Goal: Transaction & Acquisition: Purchase product/service

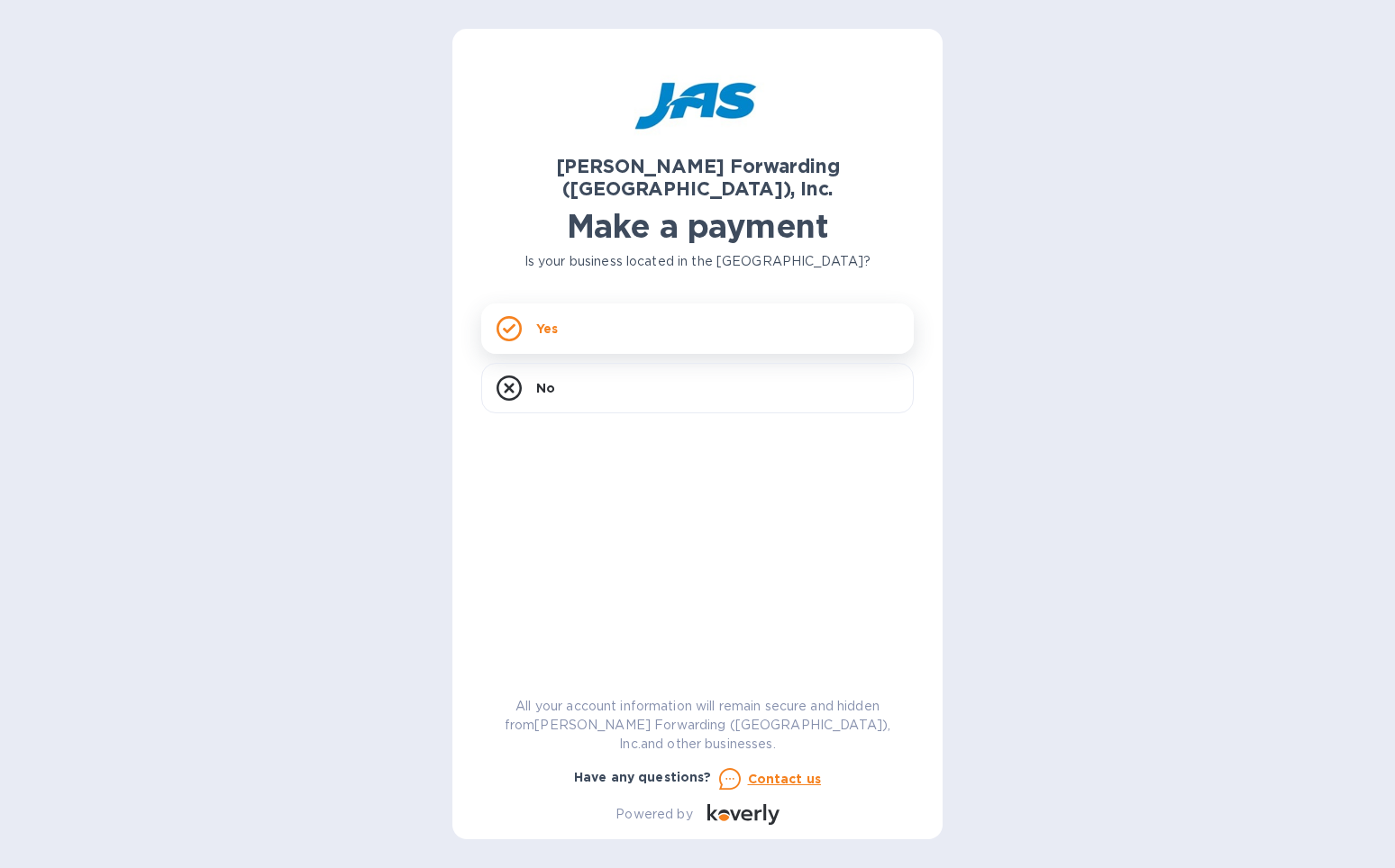
click at [654, 316] on div "Yes" at bounding box center [698, 329] width 433 height 50
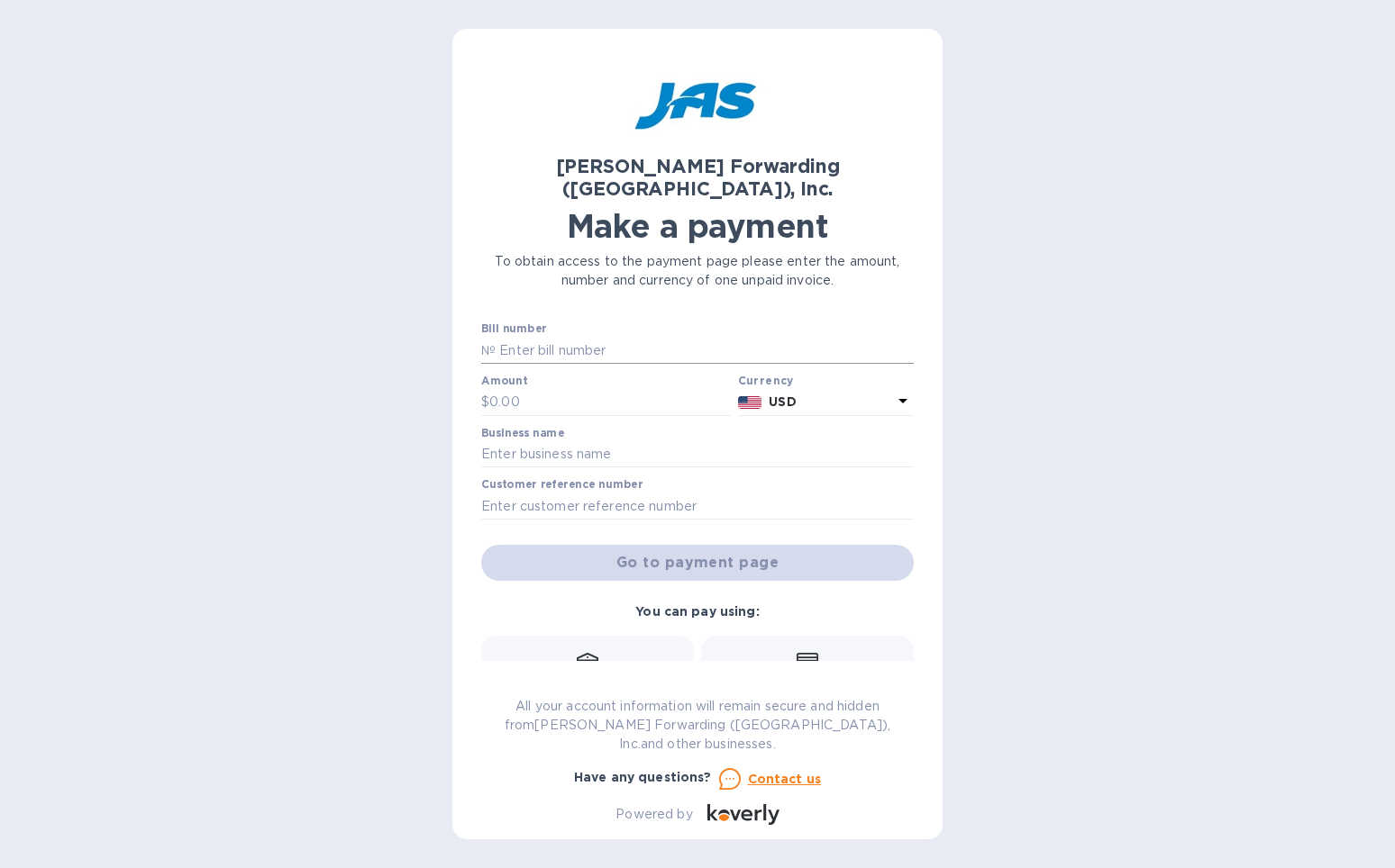
click at [653, 337] on input "text" at bounding box center [704, 351] width 418 height 27
type input "c"
type input "CHI503374093"
type input "986.66"
click at [587, 441] on input "text" at bounding box center [698, 455] width 433 height 27
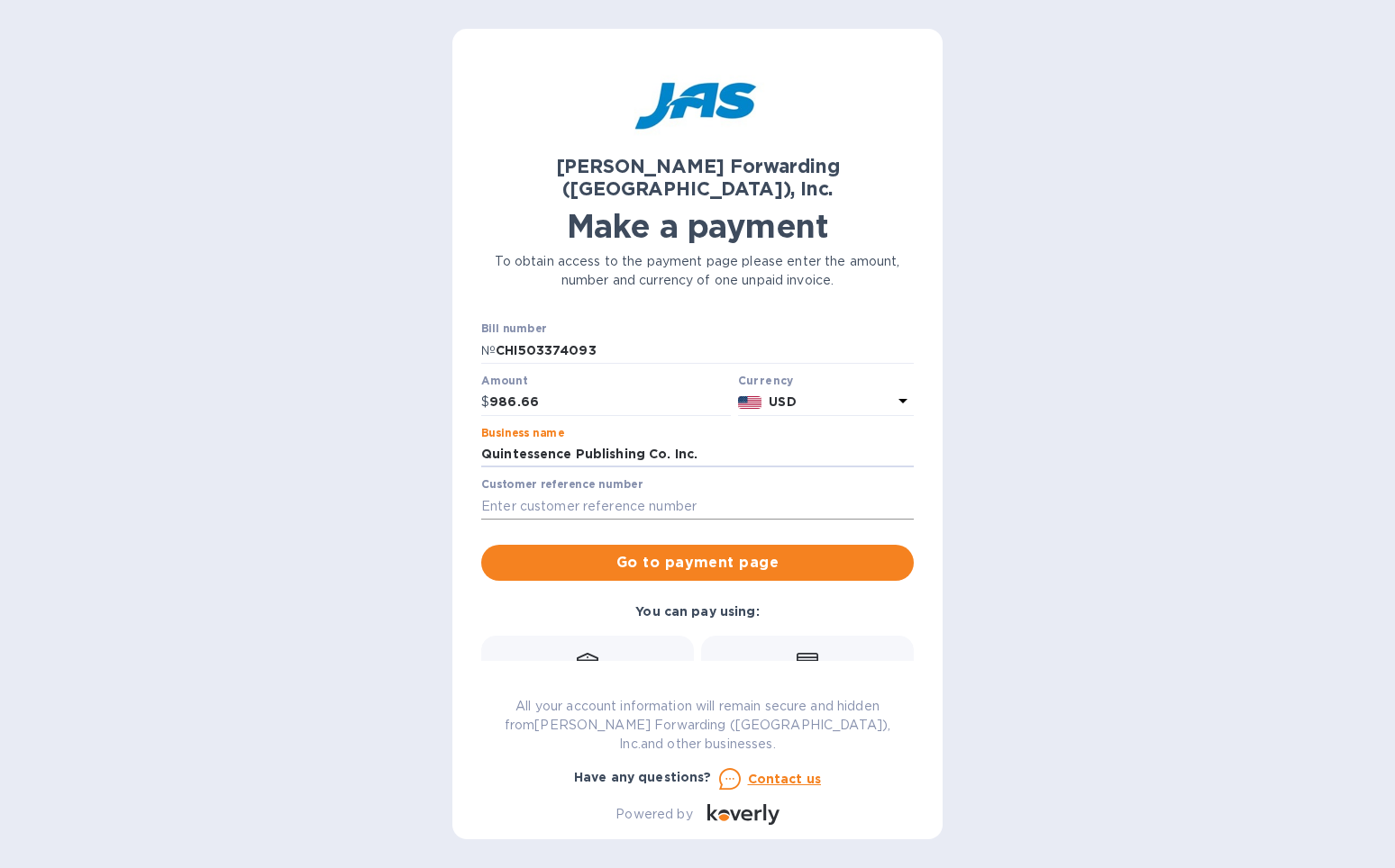
type input "Quintessence Publishing Co. Inc."
click at [538, 492] on input "text" at bounding box center [698, 506] width 433 height 27
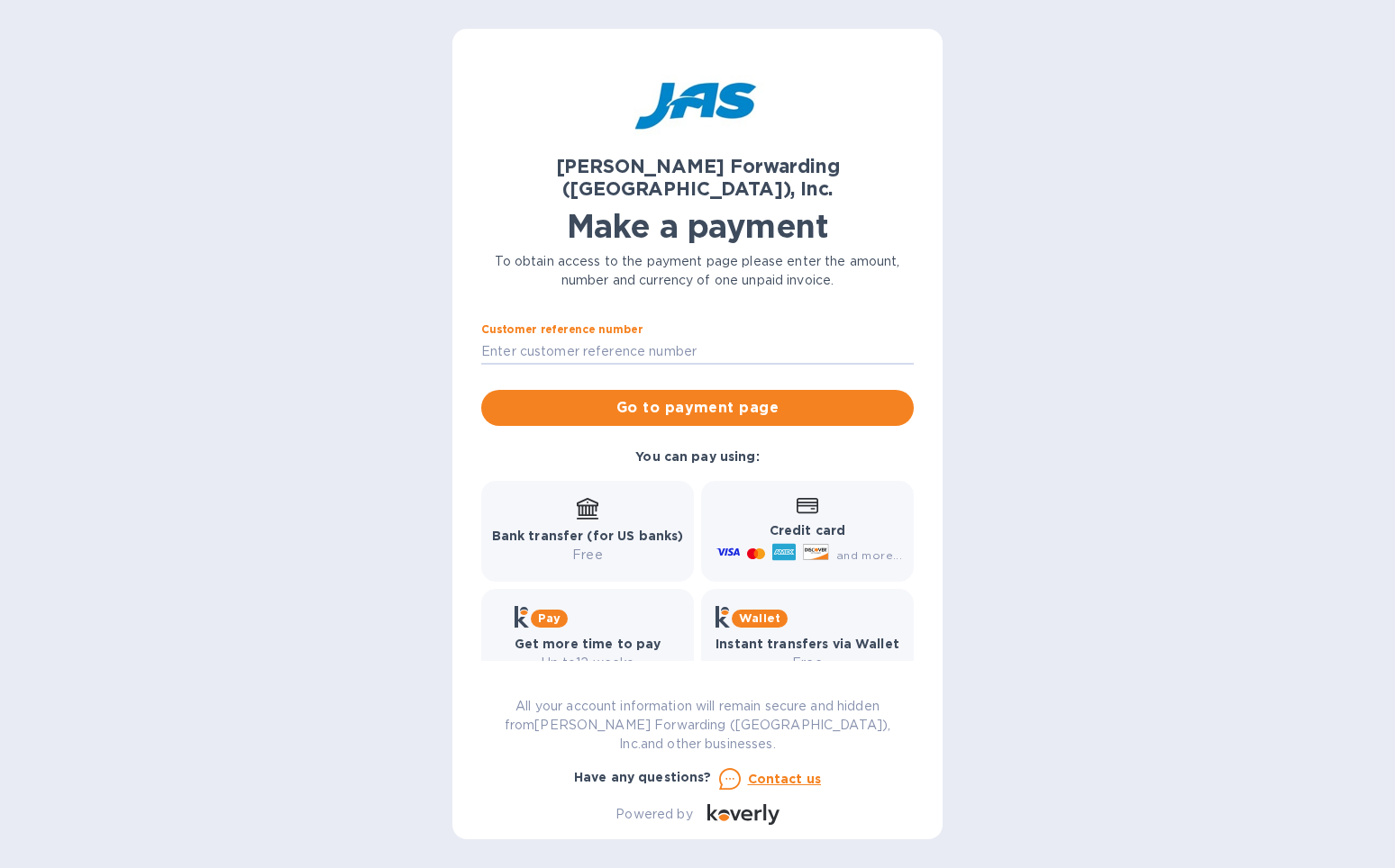
scroll to position [154, 0]
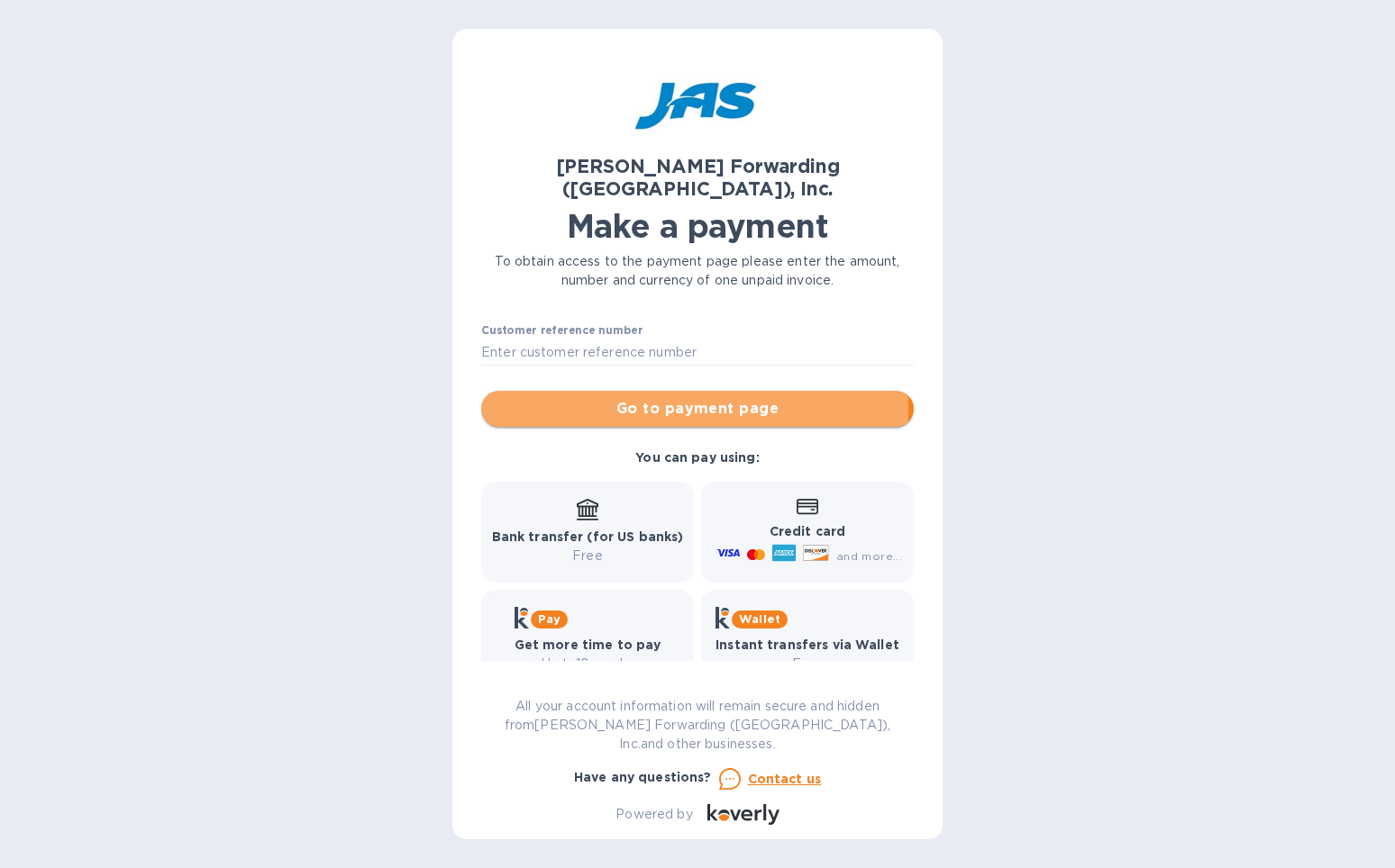
click at [641, 398] on span "Go to payment page" at bounding box center [698, 409] width 404 height 22
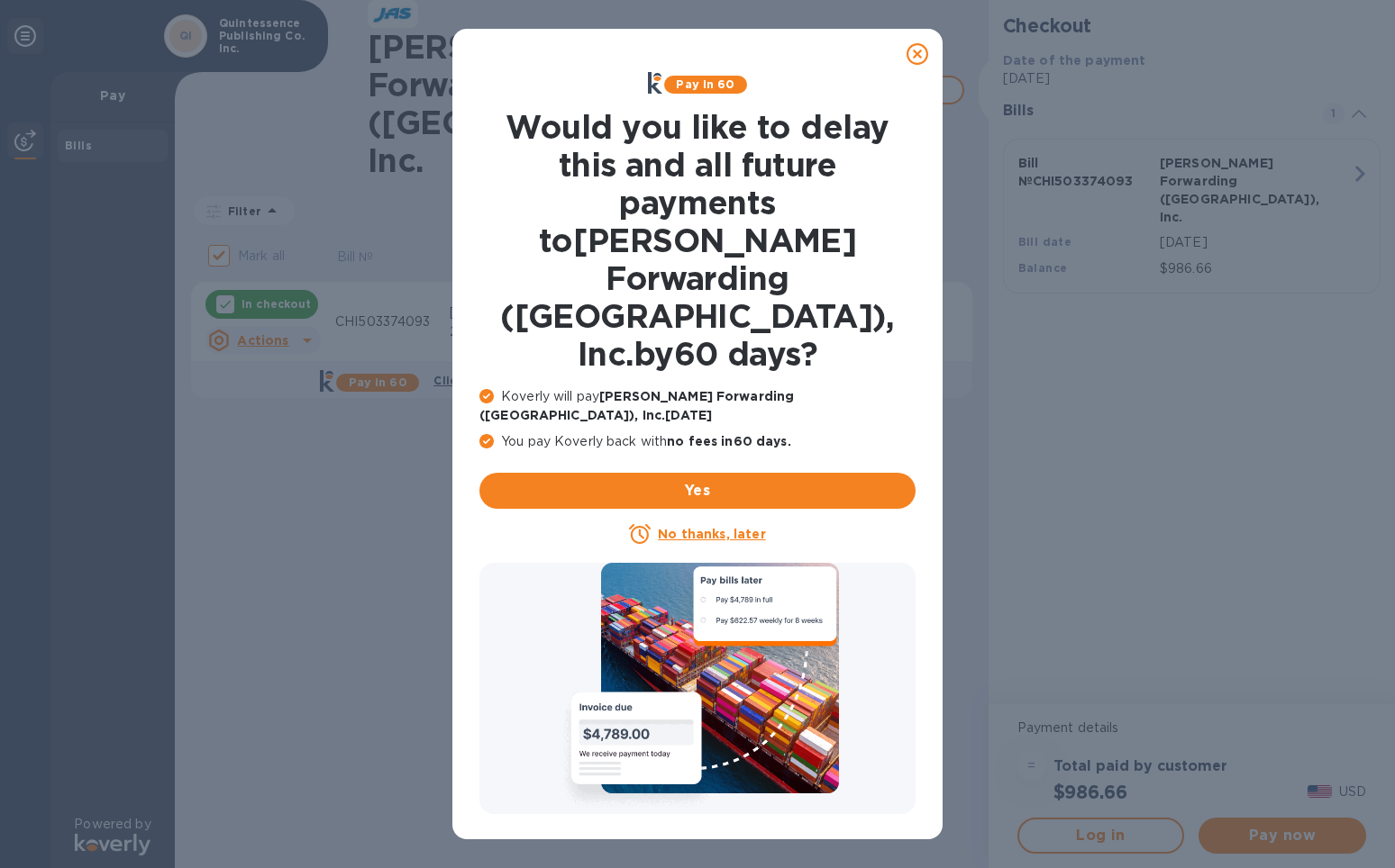
click at [922, 55] on icon at bounding box center [917, 54] width 22 height 22
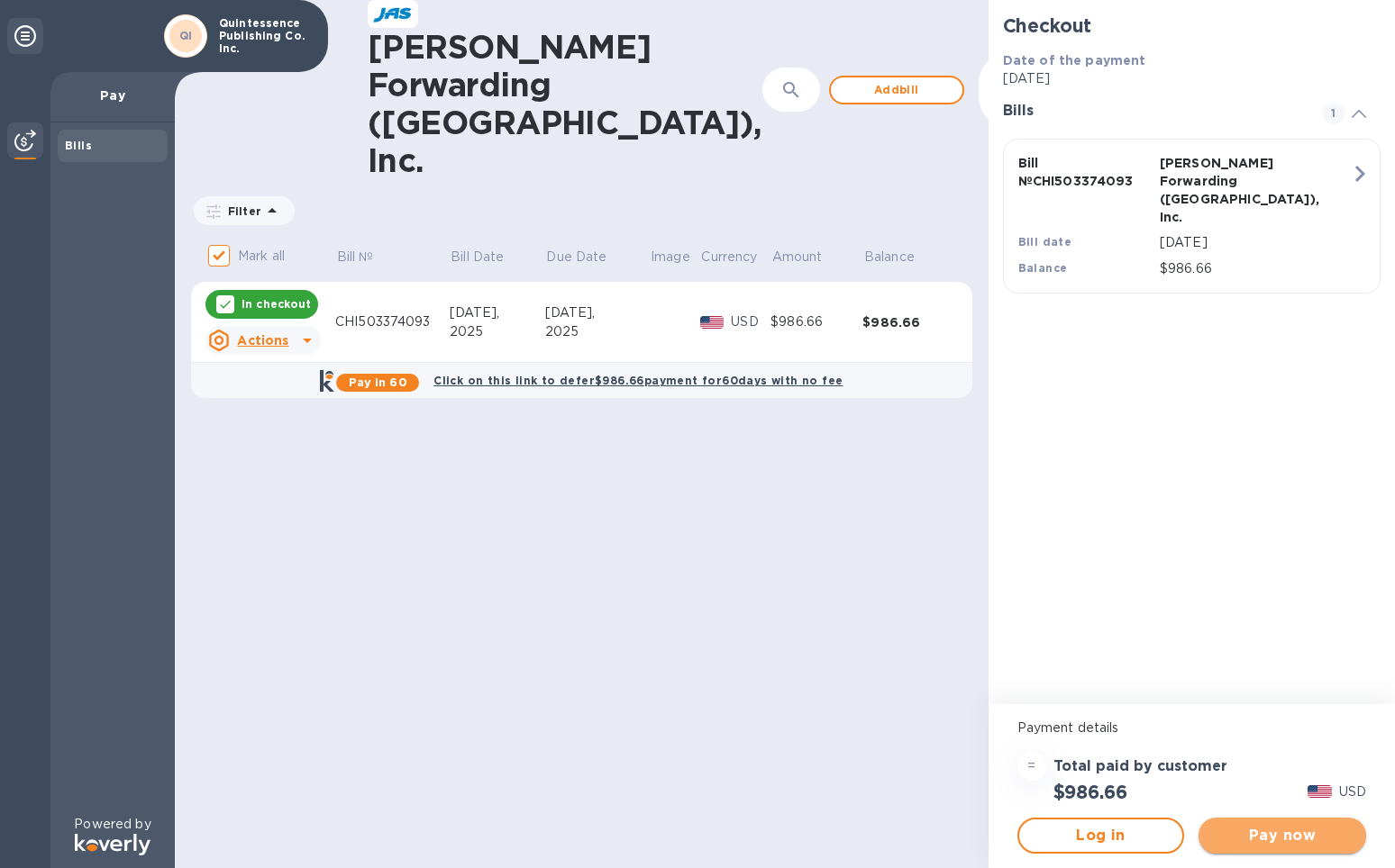
click at [1253, 845] on span "Pay now" at bounding box center [1281, 836] width 138 height 22
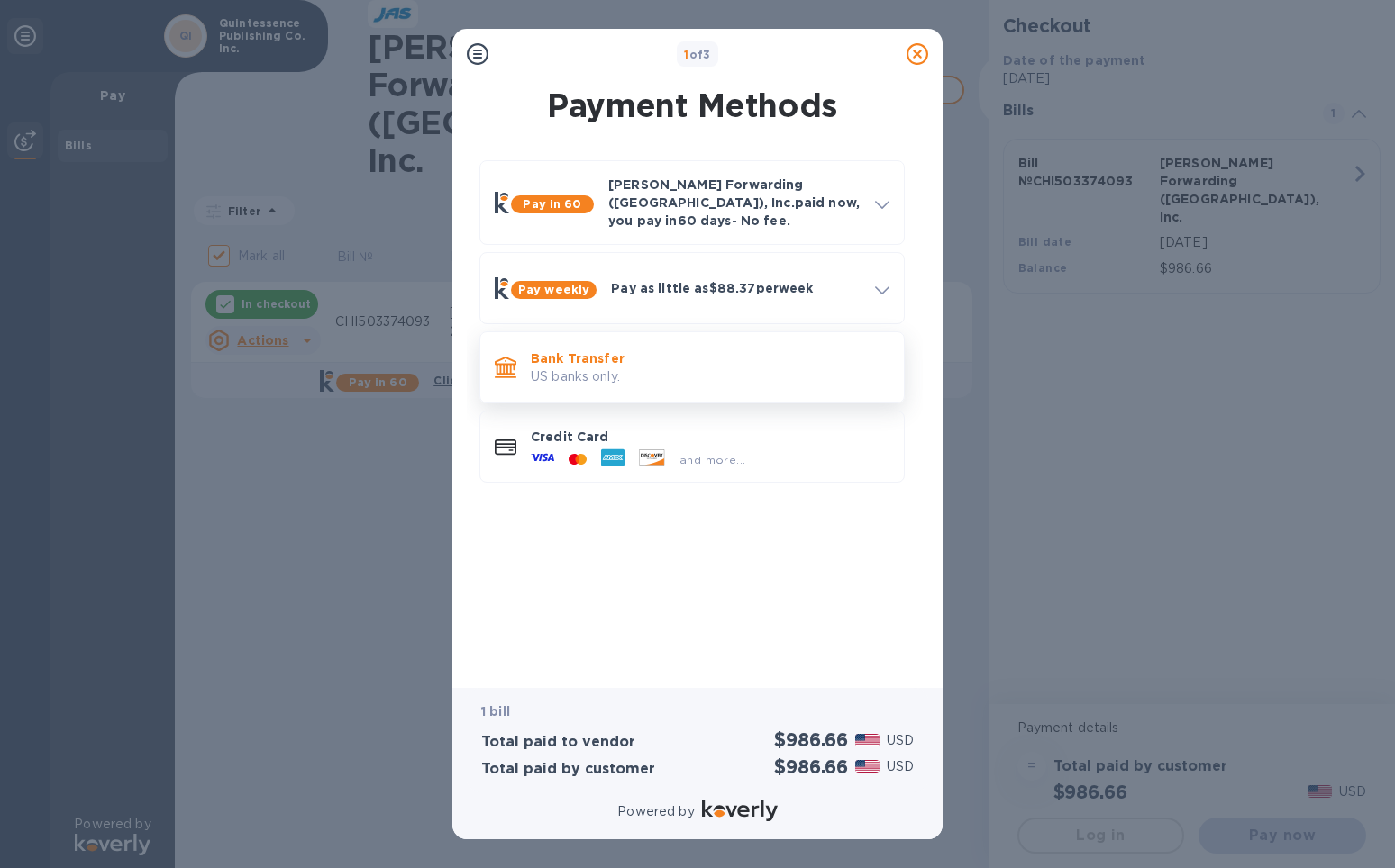
click at [529, 342] on div "Bank Transfer US banks only." at bounding box center [710, 368] width 373 height 51
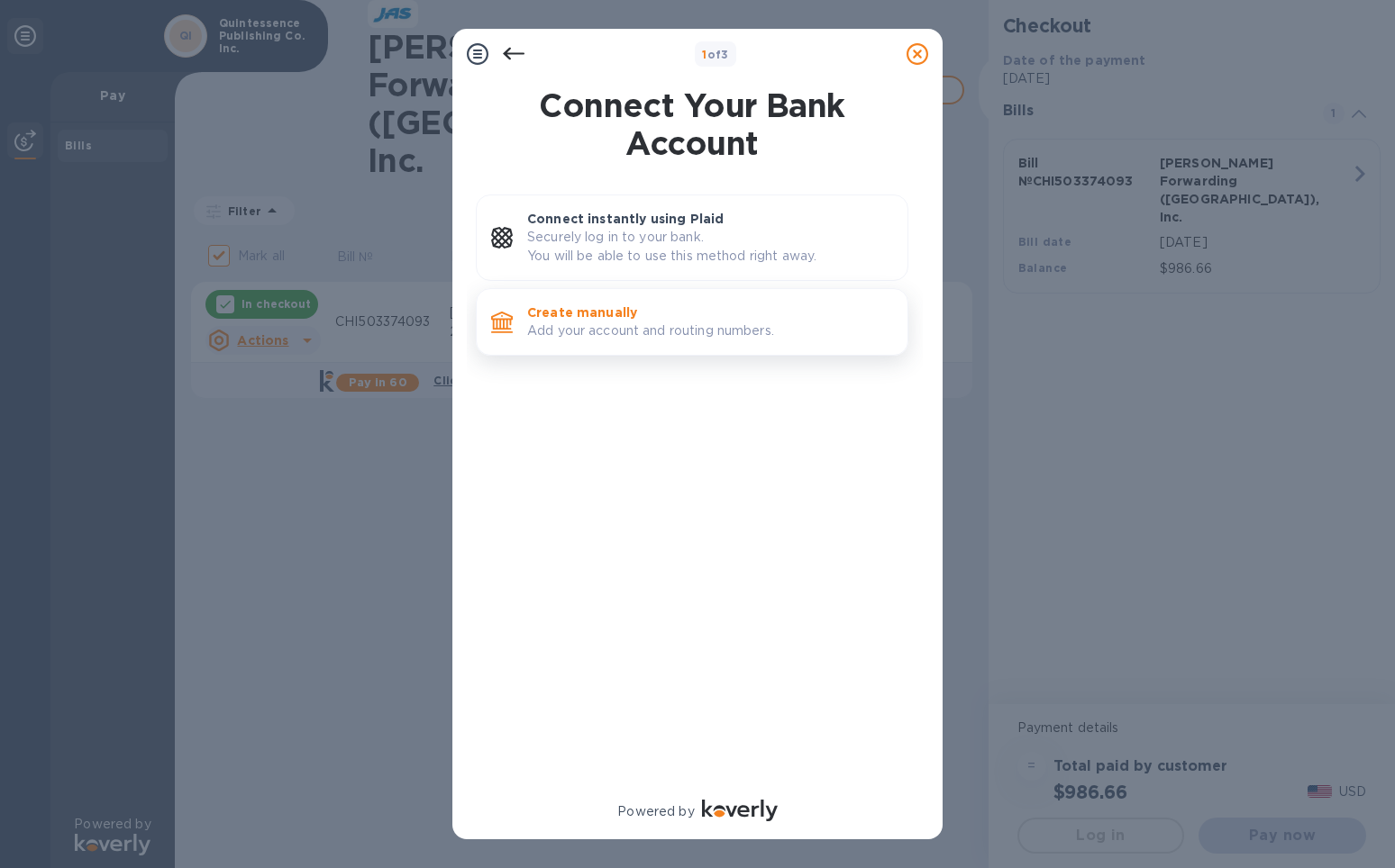
click at [600, 335] on p "Add your account and routing numbers." at bounding box center [709, 331] width 366 height 19
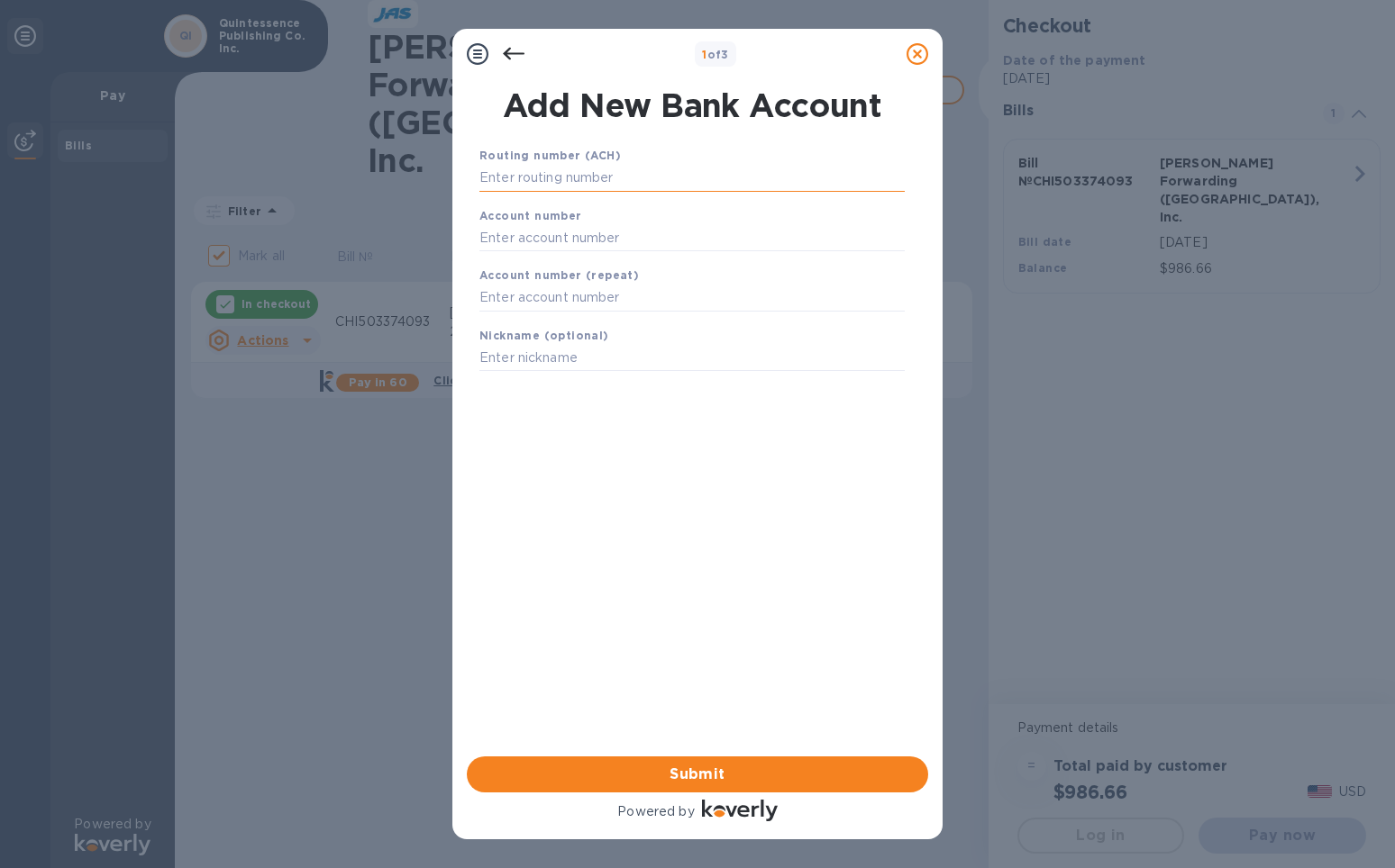
click at [581, 167] on input "text" at bounding box center [693, 179] width 426 height 27
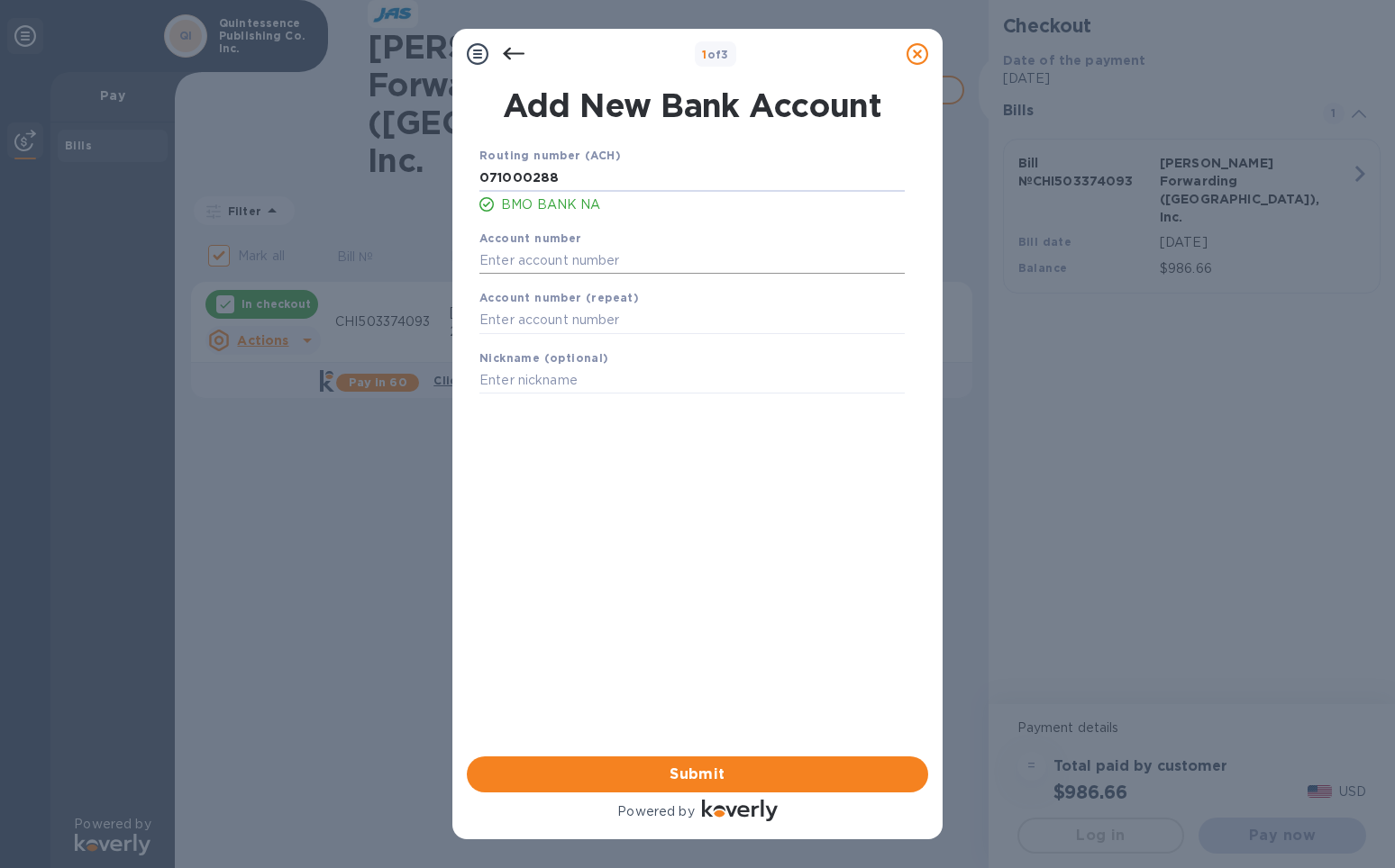
type input "071000288"
click at [505, 262] on input "text" at bounding box center [693, 261] width 426 height 27
type input "3855079"
click at [572, 315] on input "text" at bounding box center [693, 321] width 426 height 27
type input "3855079"
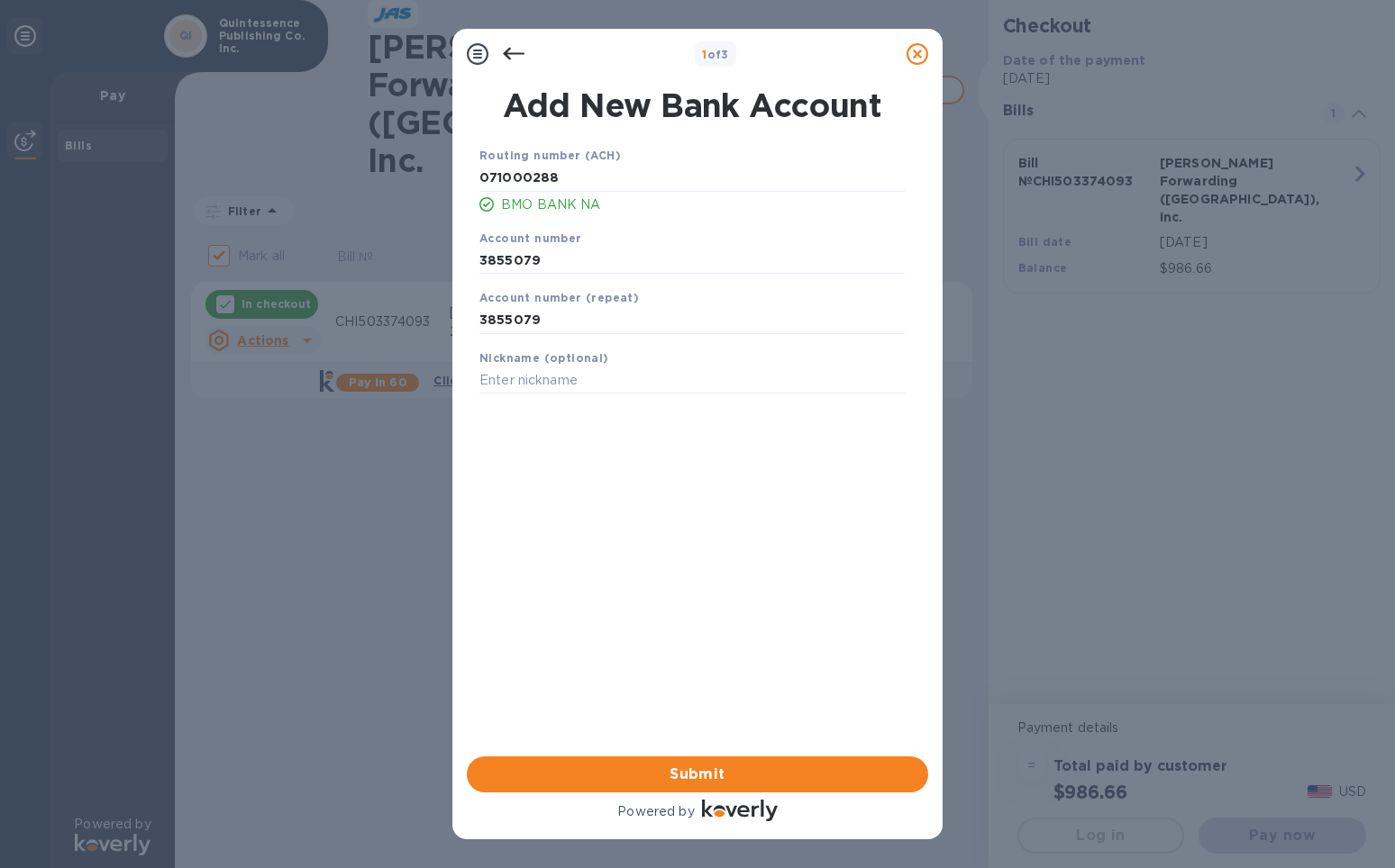
click at [734, 646] on div "Routing number (ACH) [US_BANK_ROUTING_MICR] BMO BANK NA Account number 3855079 …" at bounding box center [692, 428] width 461 height 592
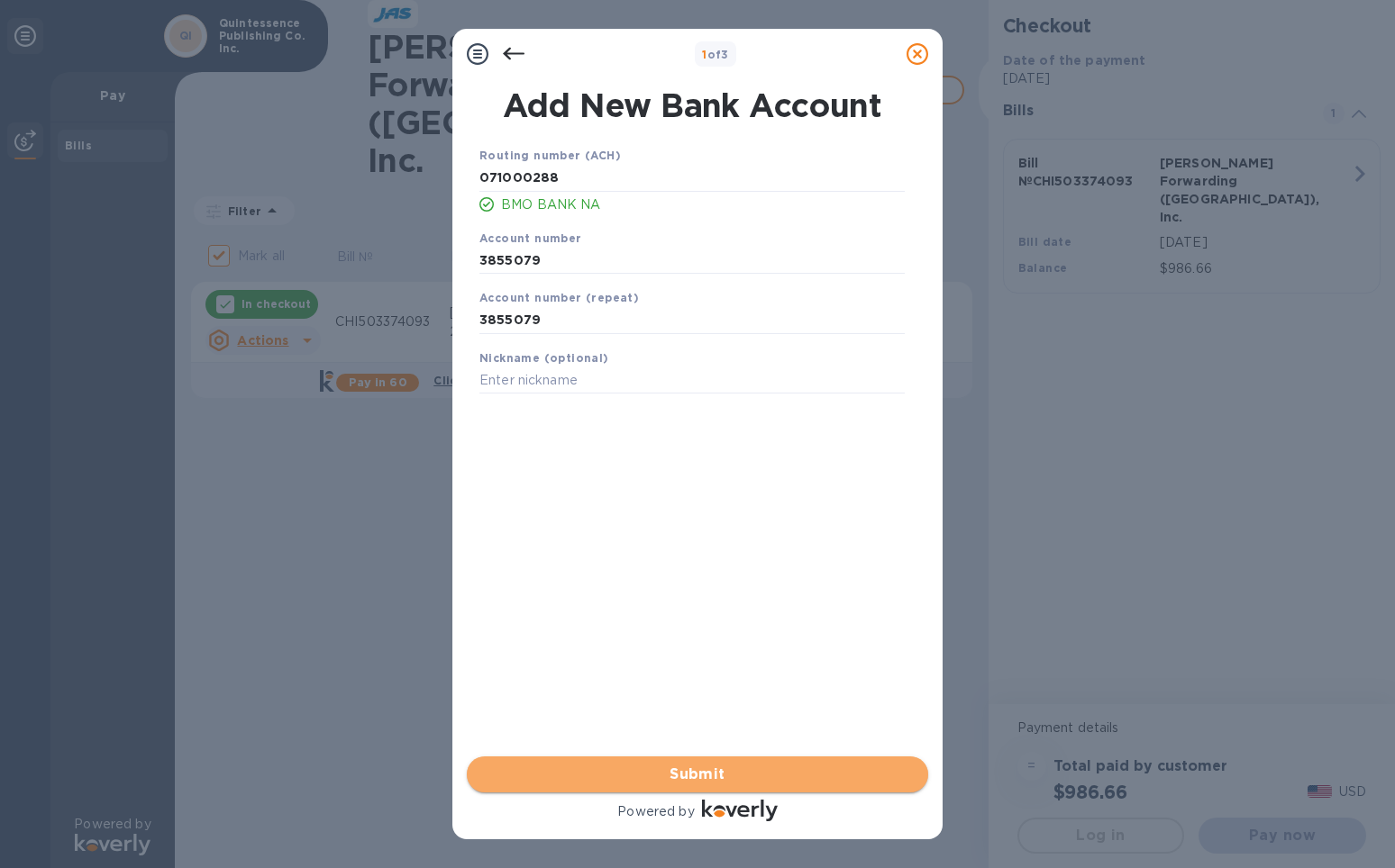
click at [748, 766] on span "Submit" at bounding box center [698, 775] width 433 height 22
